Goal: Obtain resource: Download file/media

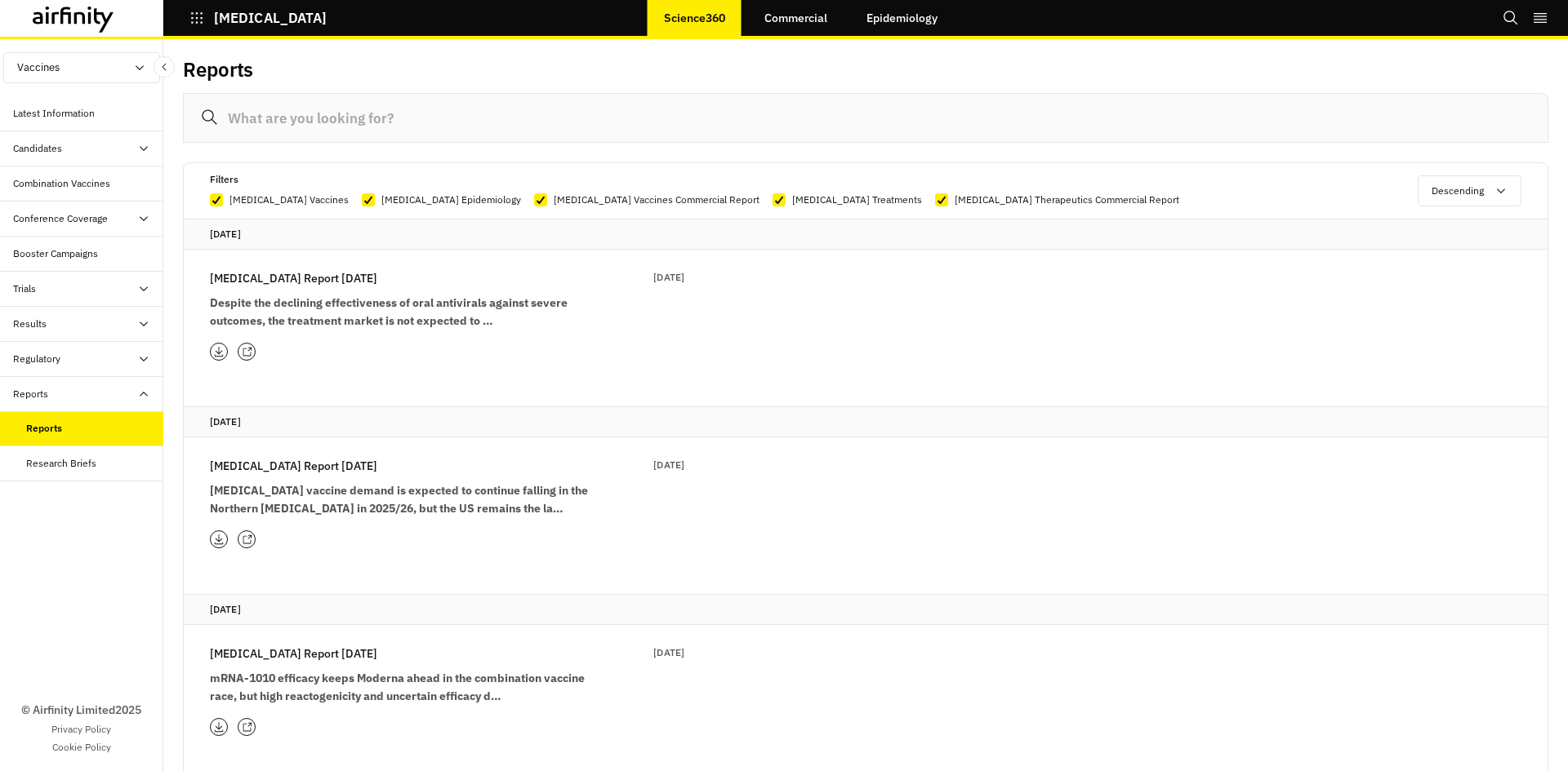
click at [332, 270] on p "[MEDICAL_DATA] Report [DATE]" at bounding box center [293, 278] width 168 height 18
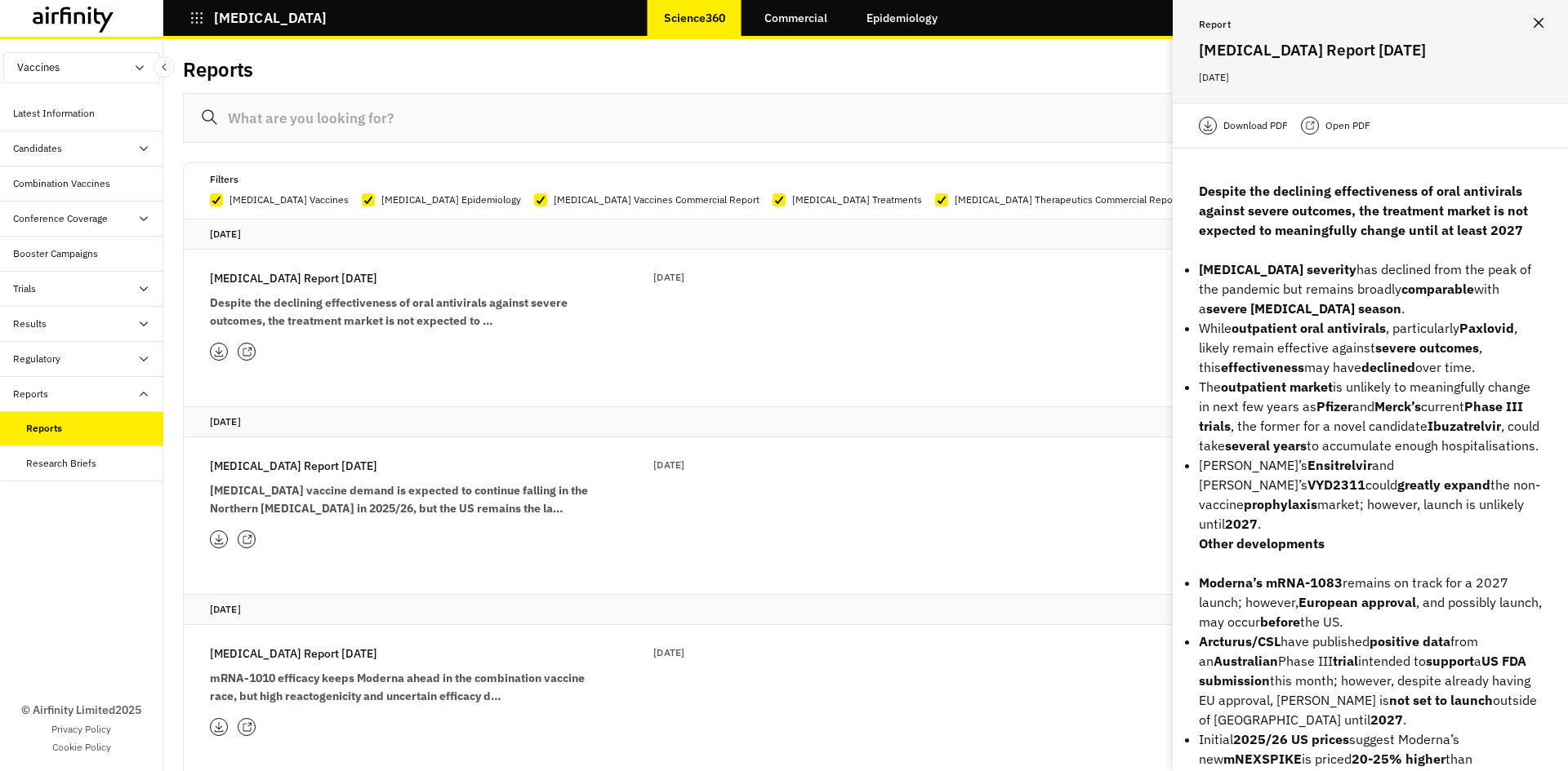
click at [1305, 121] on icon at bounding box center [1309, 126] width 10 height 13
